Goal: Navigation & Orientation: Find specific page/section

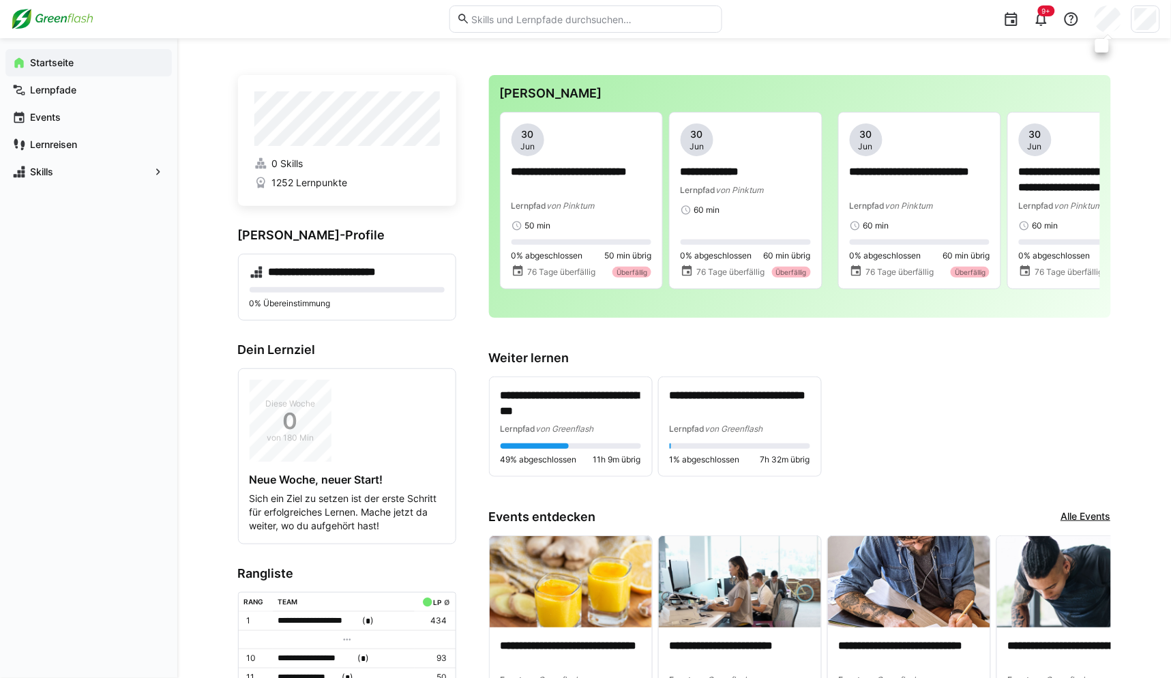
click at [1097, 8] on eds-avatar at bounding box center [1108, 18] width 27 height 27
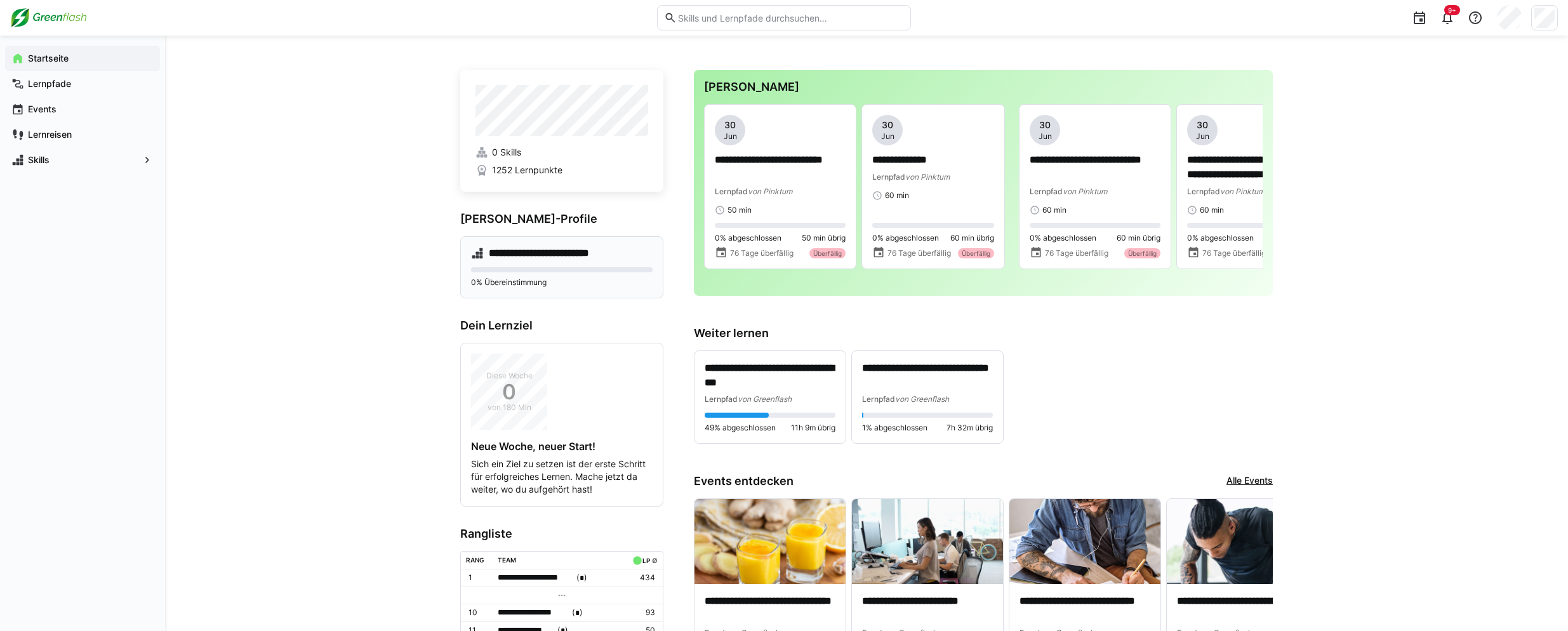
click at [523, 290] on div "**********" at bounding box center [562, 267] width 203 height 62
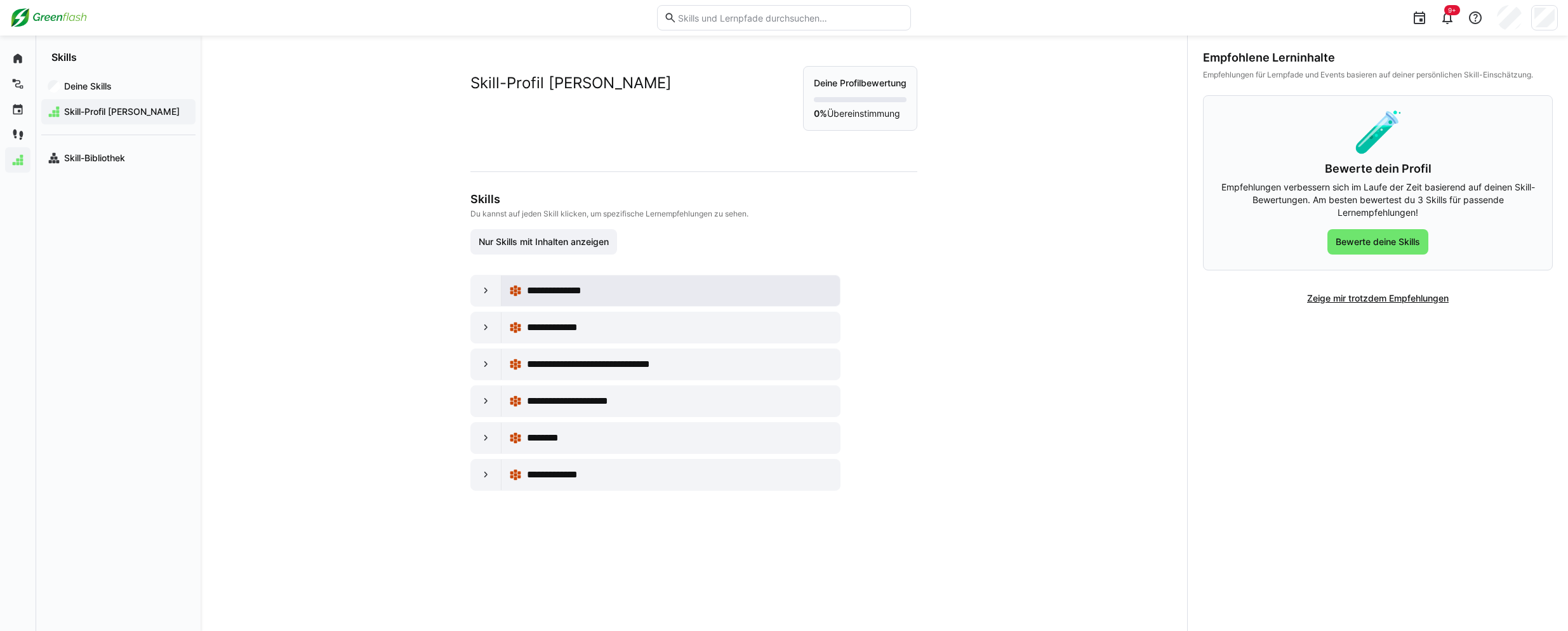
click at [516, 293] on eds-icon at bounding box center [516, 291] width 13 height 13
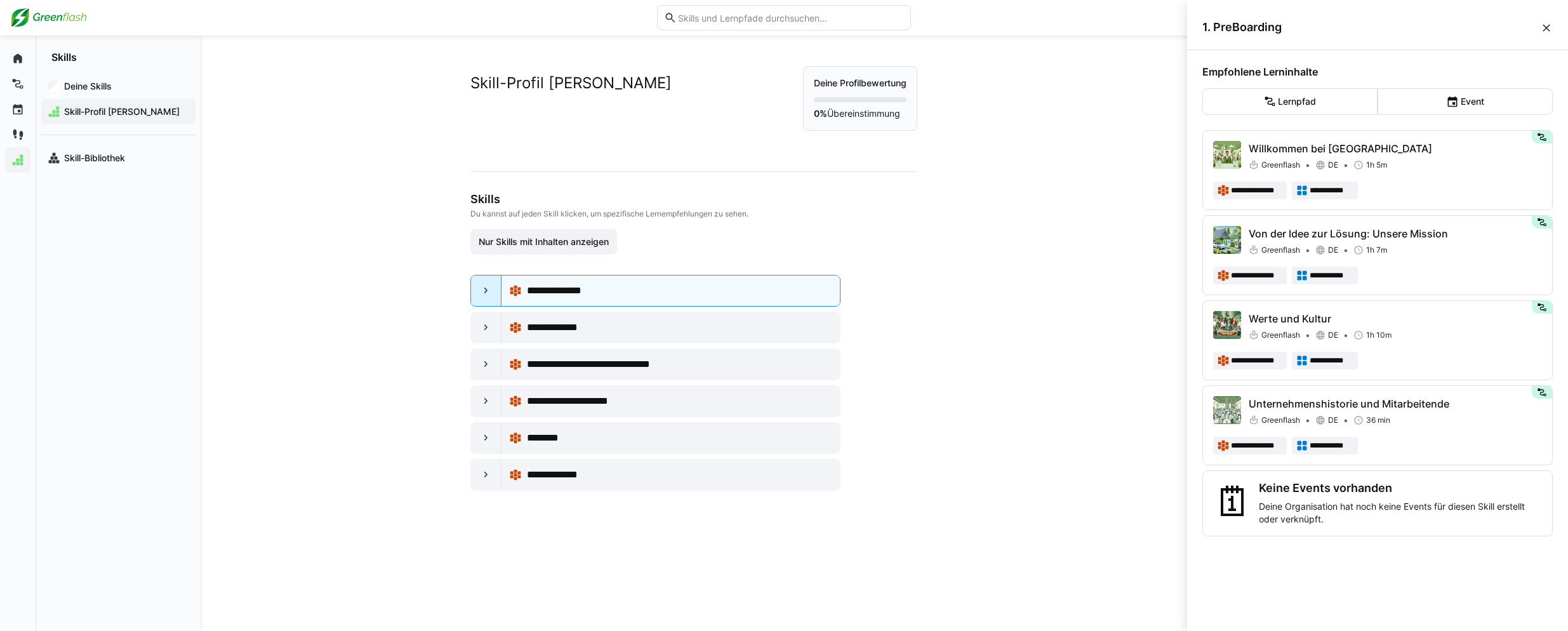
click at [486, 299] on div at bounding box center [486, 290] width 31 height 31
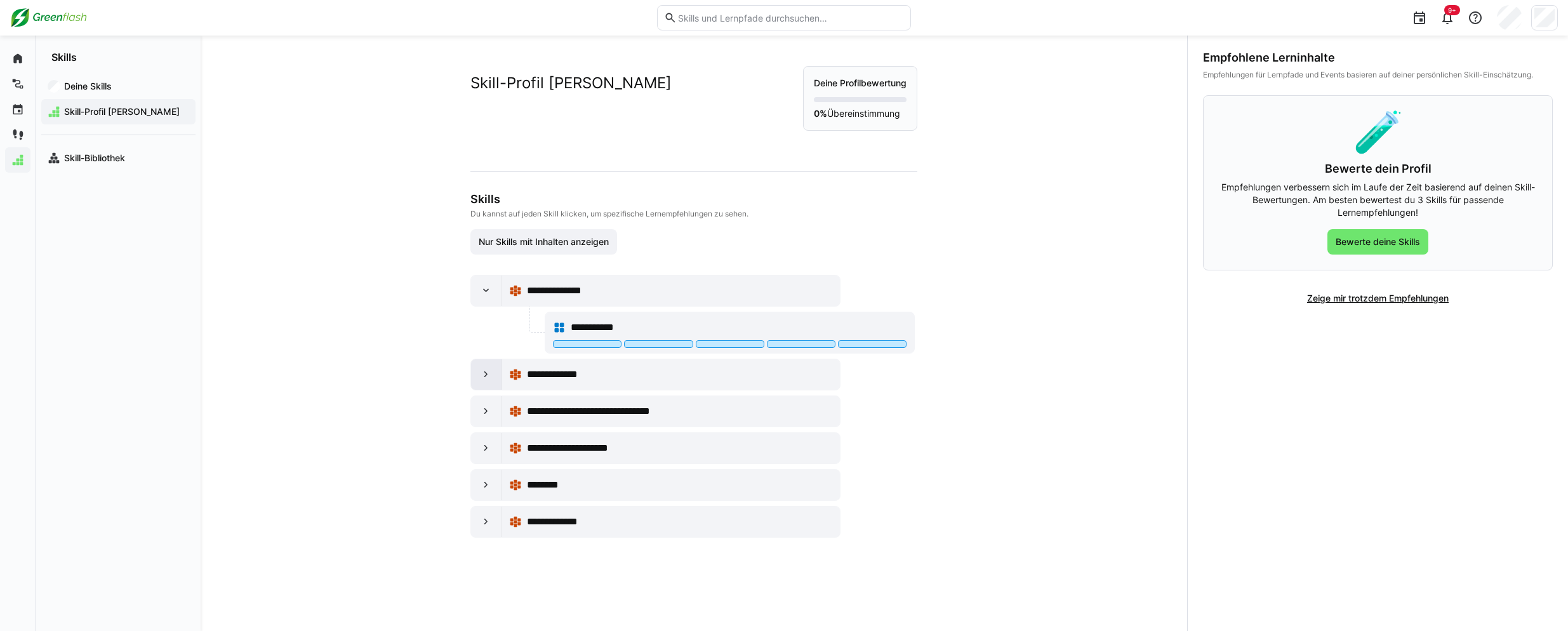
click at [475, 377] on div at bounding box center [486, 374] width 31 height 31
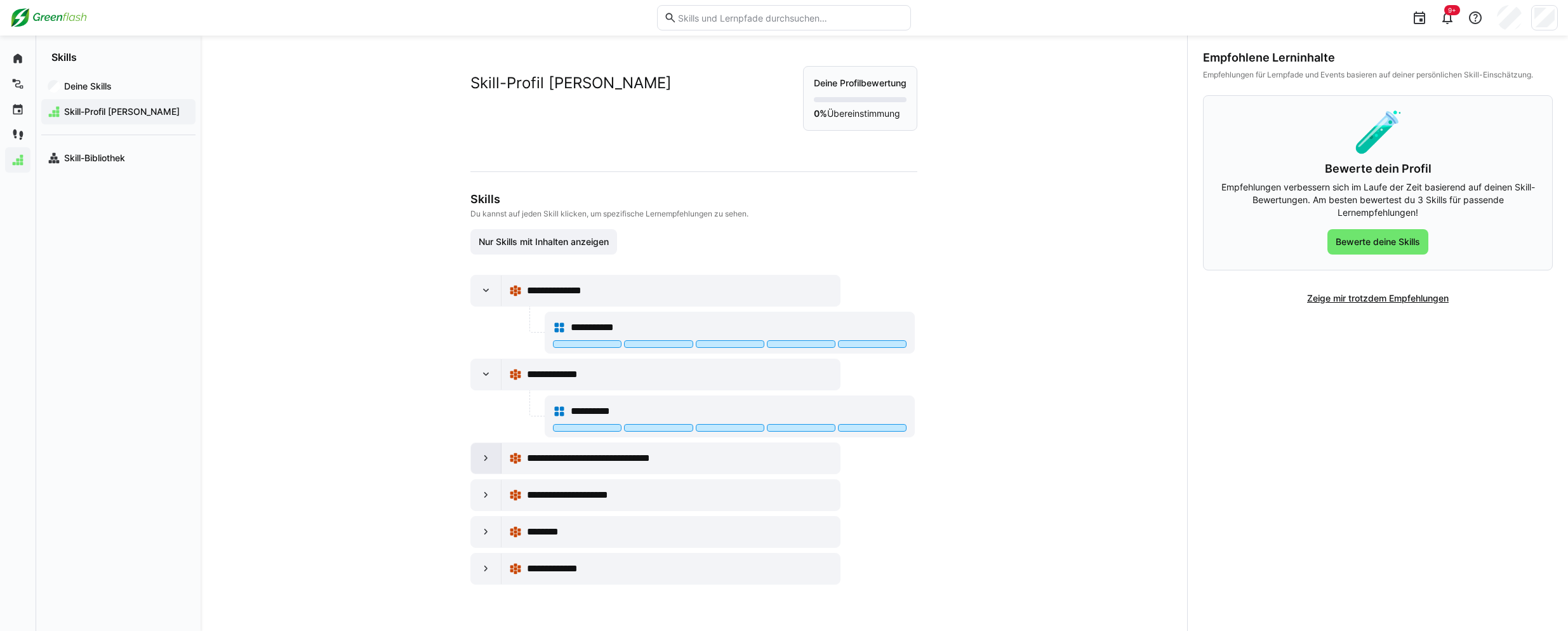
click at [480, 458] on eds-icon at bounding box center [487, 459] width 13 height 13
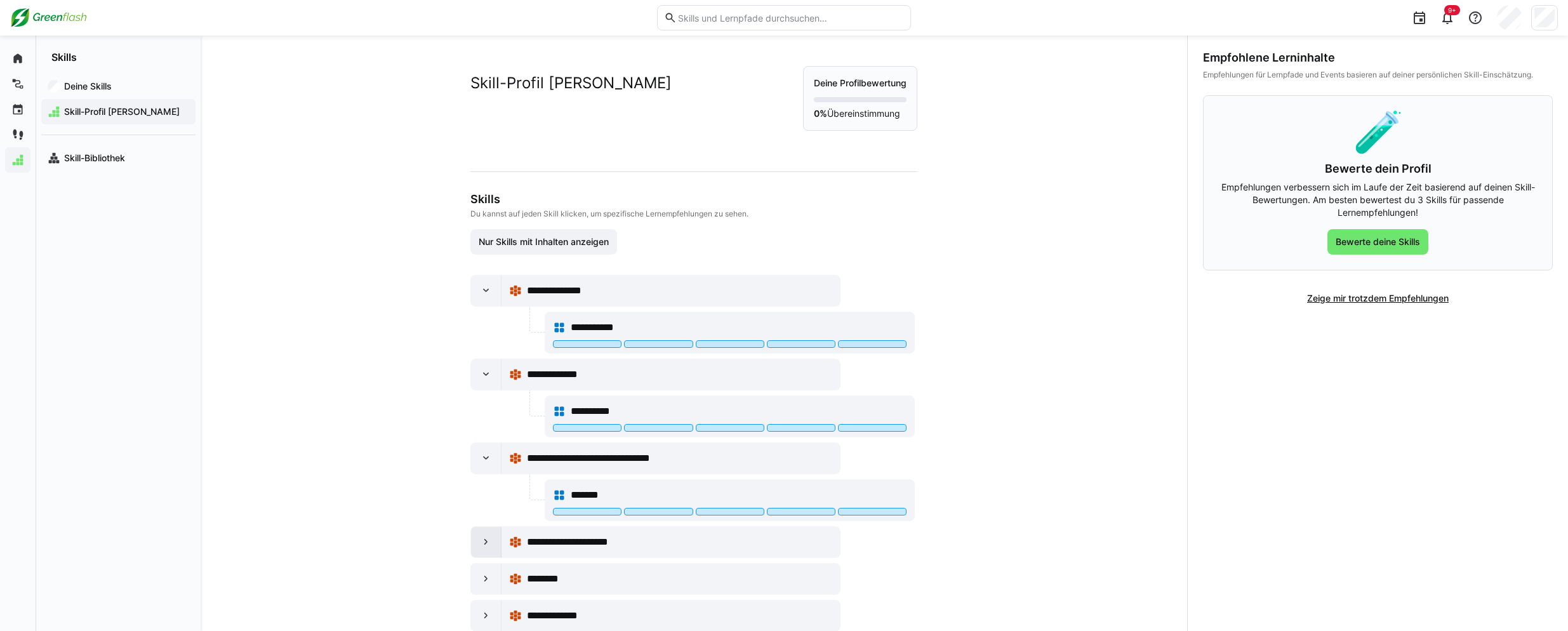
click at [475, 543] on div at bounding box center [486, 542] width 31 height 31
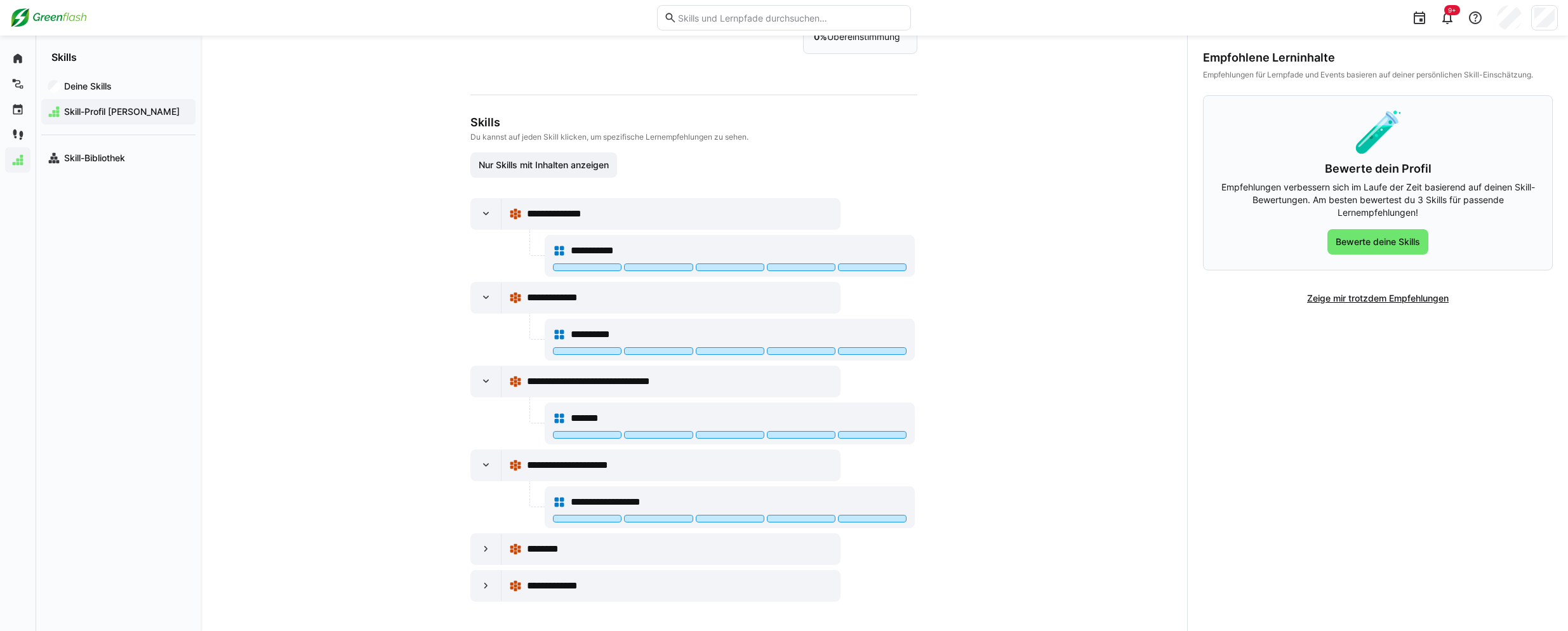
scroll to position [79, 0]
click at [485, 543] on eds-icon at bounding box center [487, 548] width 13 height 13
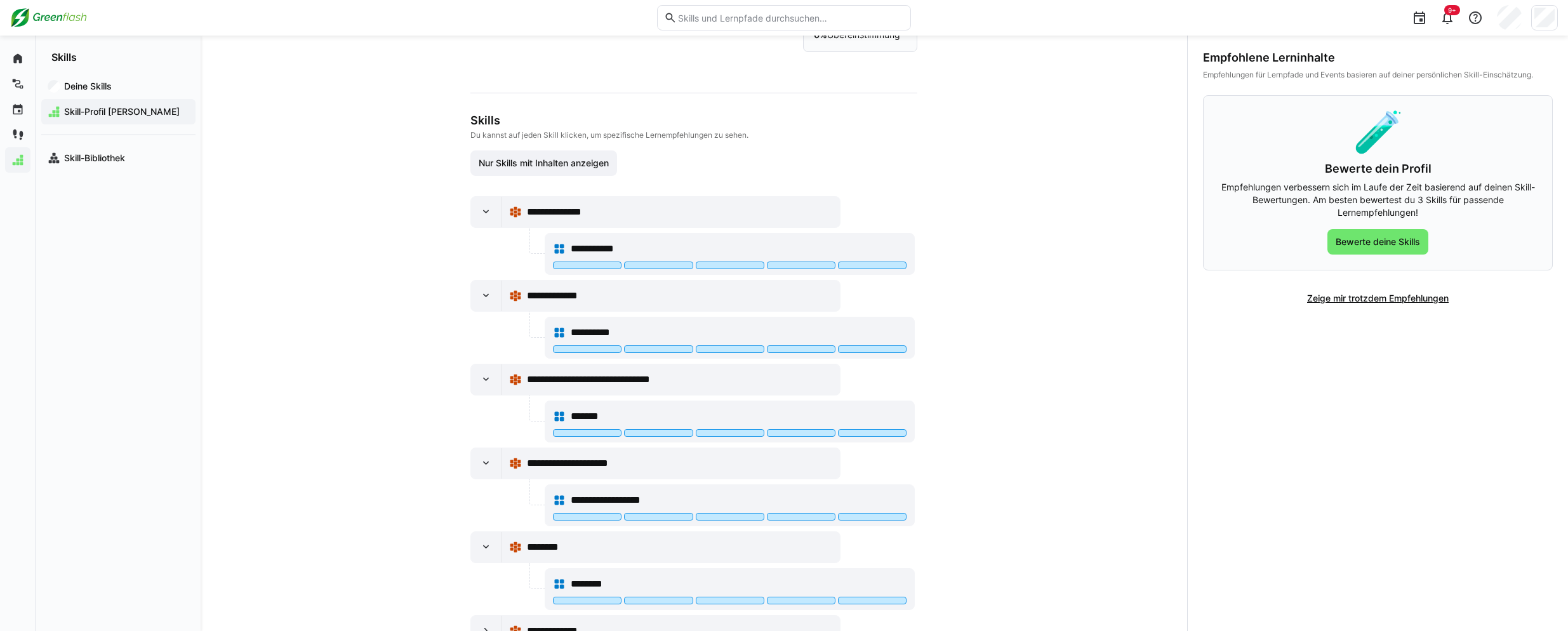
click at [1089, 332] on div "**********" at bounding box center [694, 333] width 986 height 596
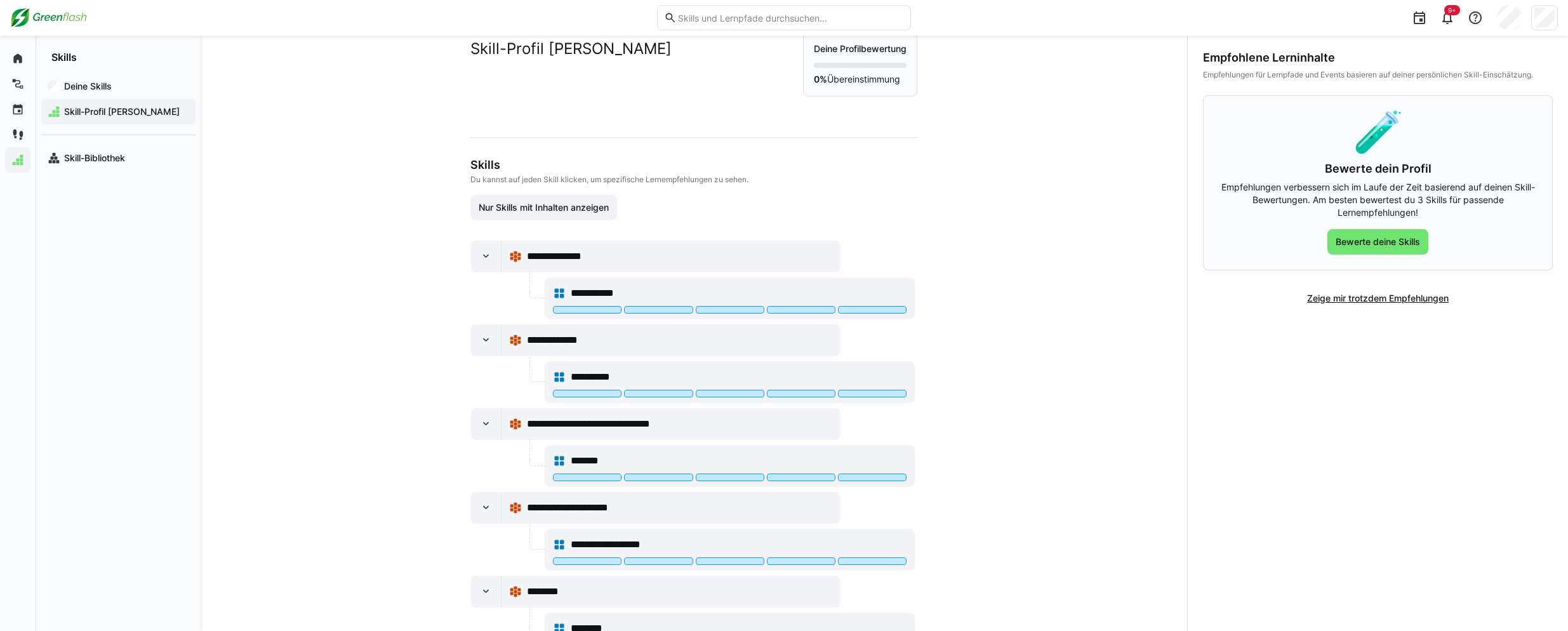
scroll to position [0, 0]
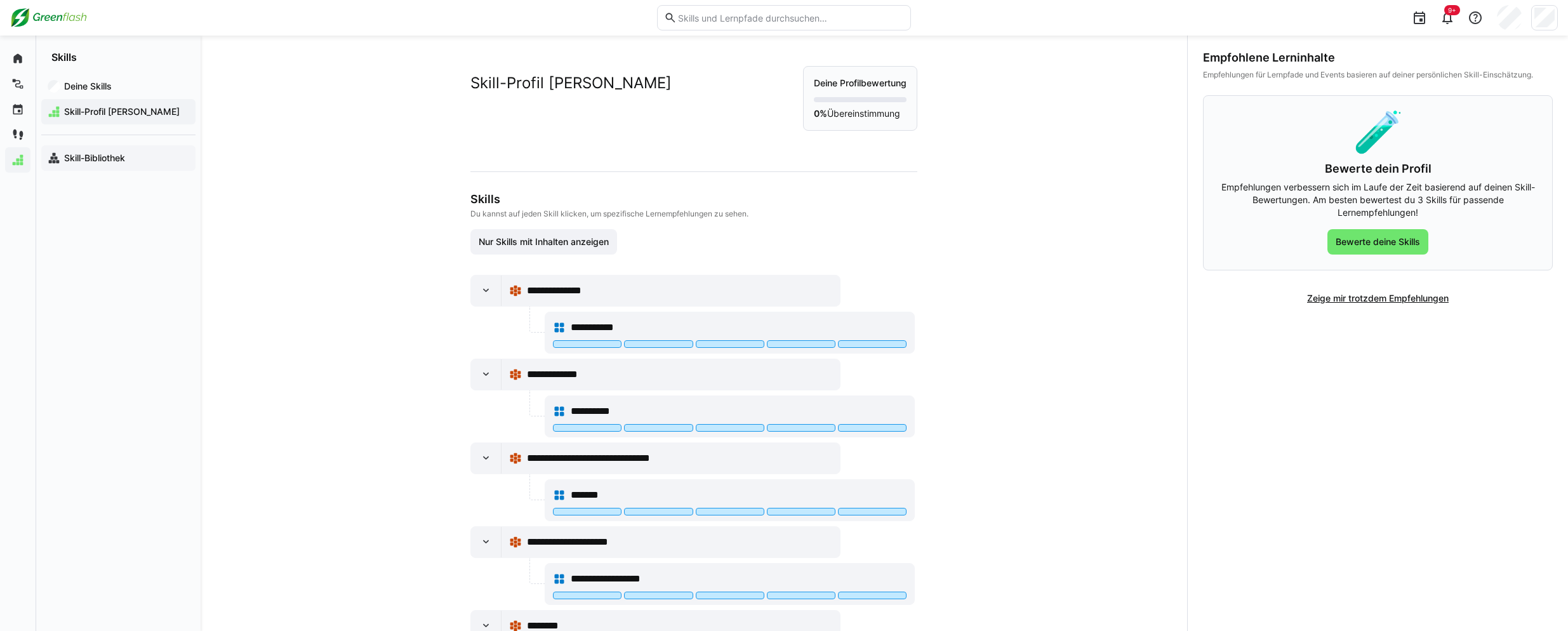
click at [0, 0] on app-navigation-label "Skill-Bibliothek" at bounding box center [0, 0] width 0 height 0
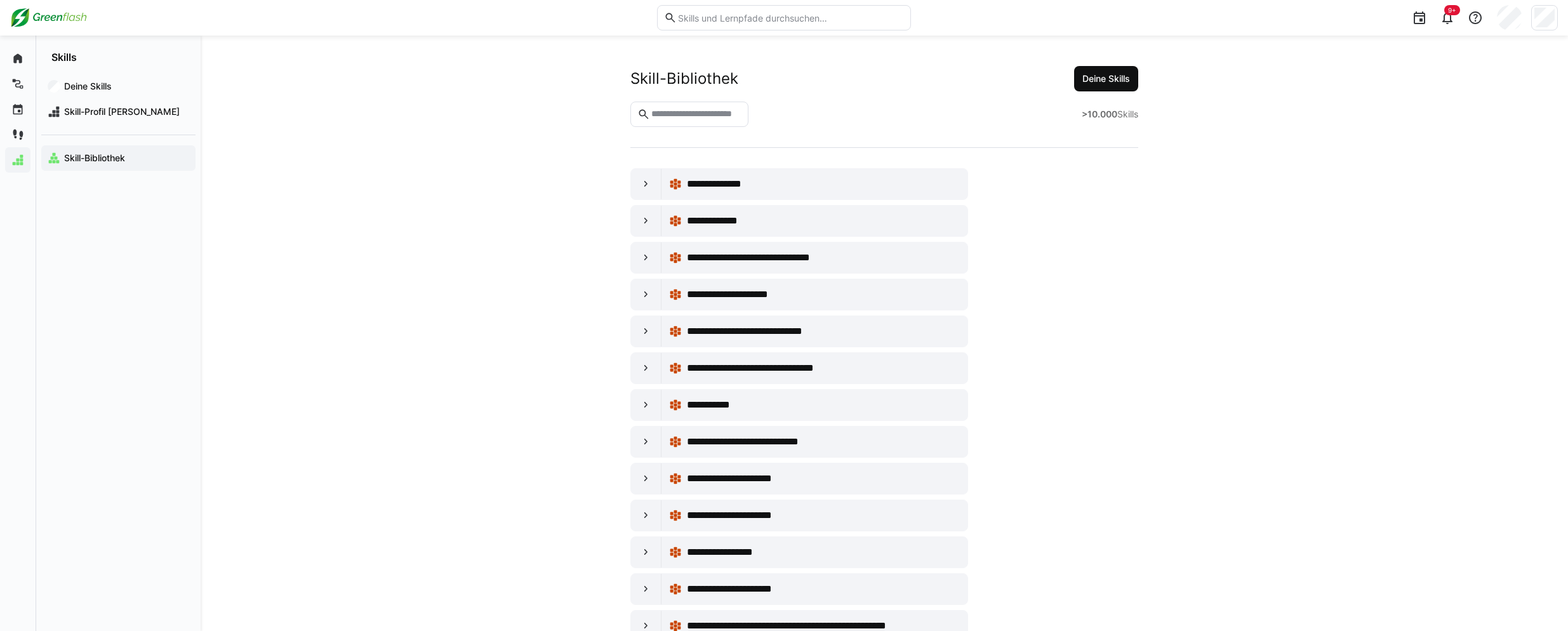
click at [1082, 71] on span "Deine Skills" at bounding box center [1106, 78] width 64 height 25
